Goal: Task Accomplishment & Management: Use online tool/utility

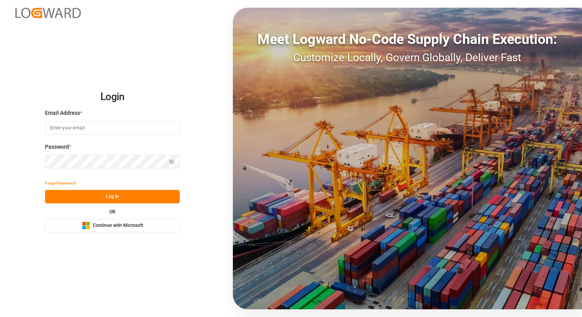
click at [118, 222] on span "Continue with Microsoft" at bounding box center [118, 225] width 50 height 7
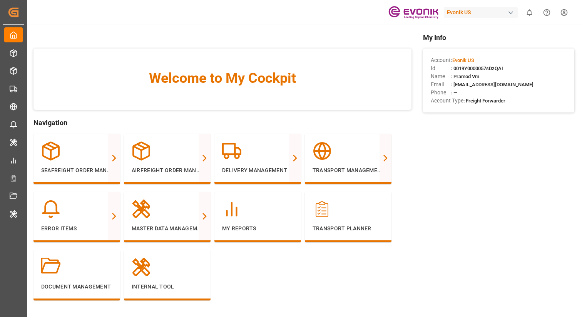
click at [505, 12] on div "Evonik US" at bounding box center [481, 12] width 74 height 11
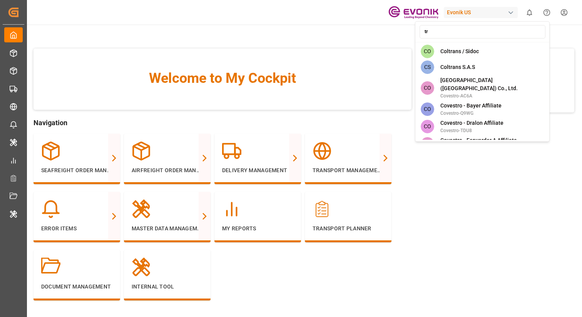
type input "t"
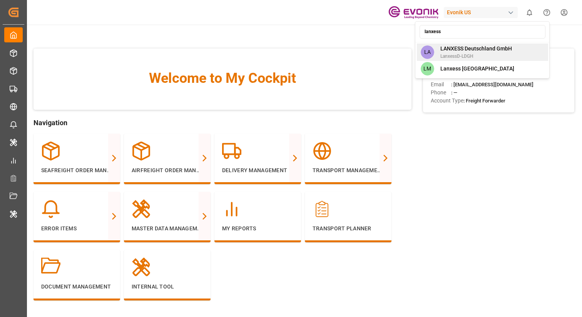
type input "lanxess"
click at [501, 54] on span "LanxessD-LDGH" at bounding box center [476, 56] width 72 height 7
